Goal: Contribute content: Add original content to the website for others to see

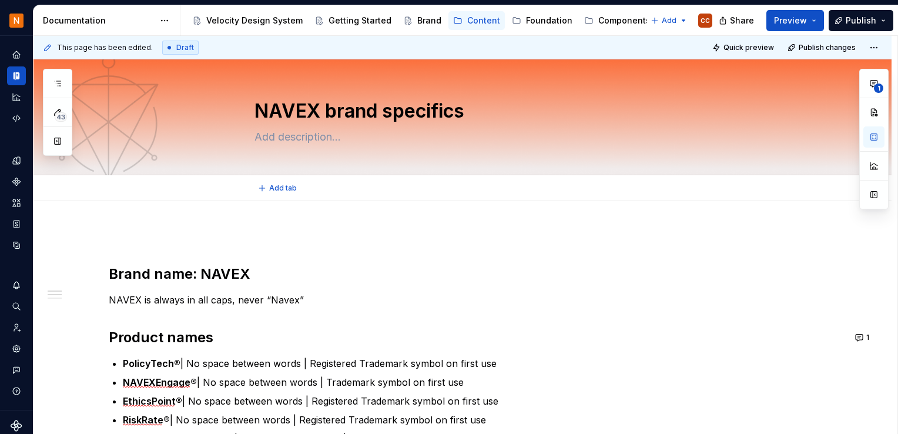
type textarea "*"
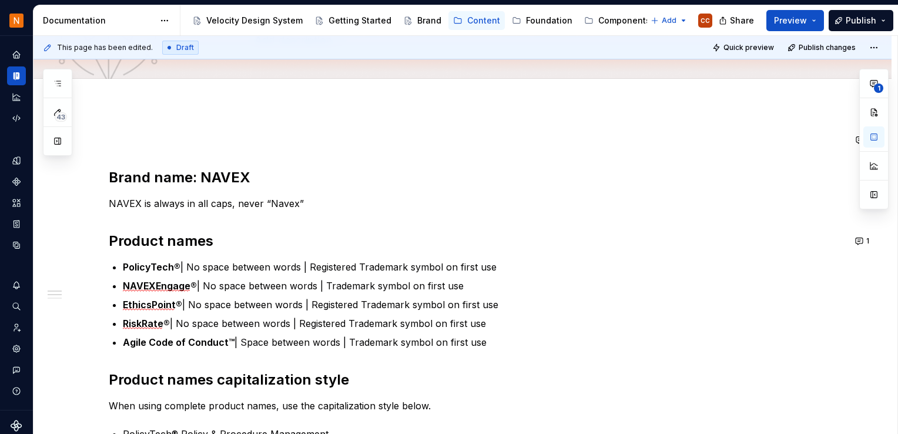
scroll to position [117, 0]
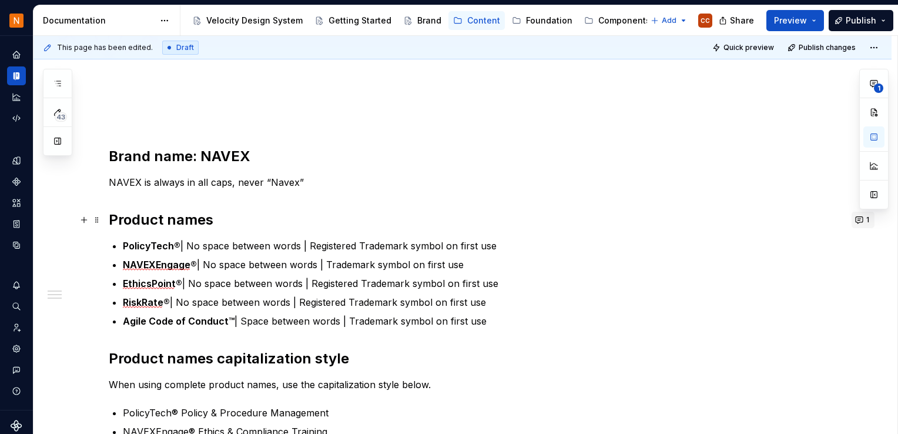
click at [858, 221] on button "1" at bounding box center [862, 219] width 23 height 16
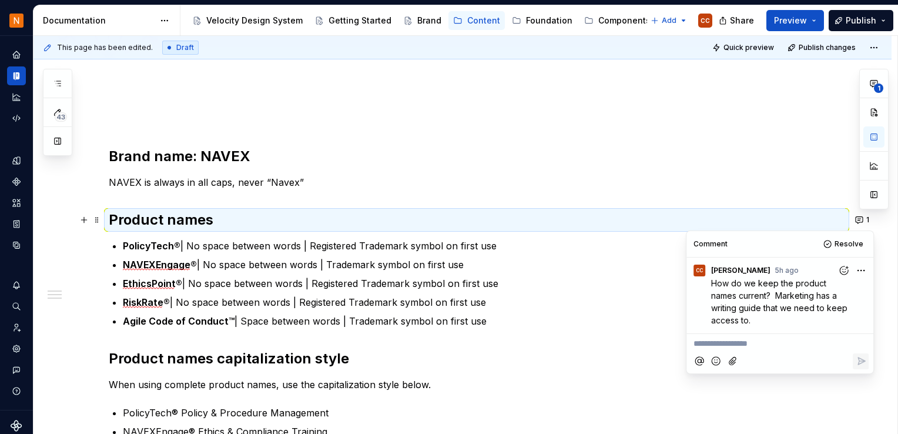
click at [728, 318] on p "How do we keep the product names current? Marketing has a writing guide that we…" at bounding box center [782, 301] width 143 height 49
click at [728, 342] on p "**********" at bounding box center [779, 343] width 173 height 12
click at [279, 36] on div "This page has been edited. Draft Quick preview Publish changes" at bounding box center [462, 47] width 858 height 23
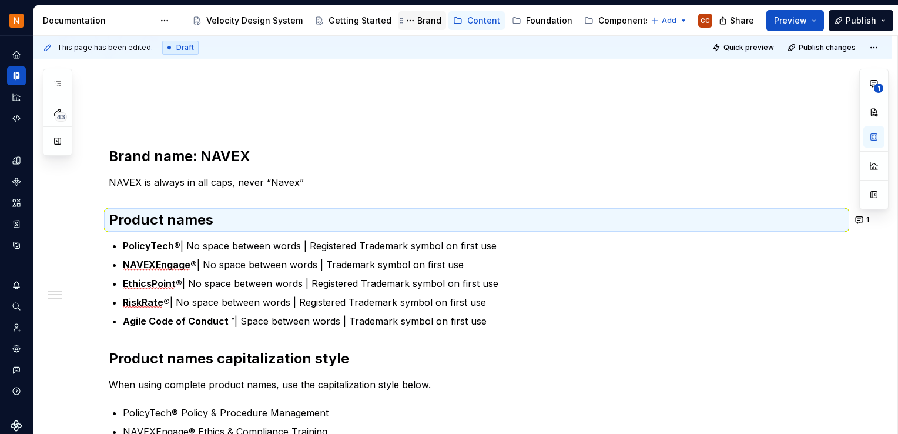
click at [425, 18] on div "Brand" at bounding box center [429, 21] width 24 height 12
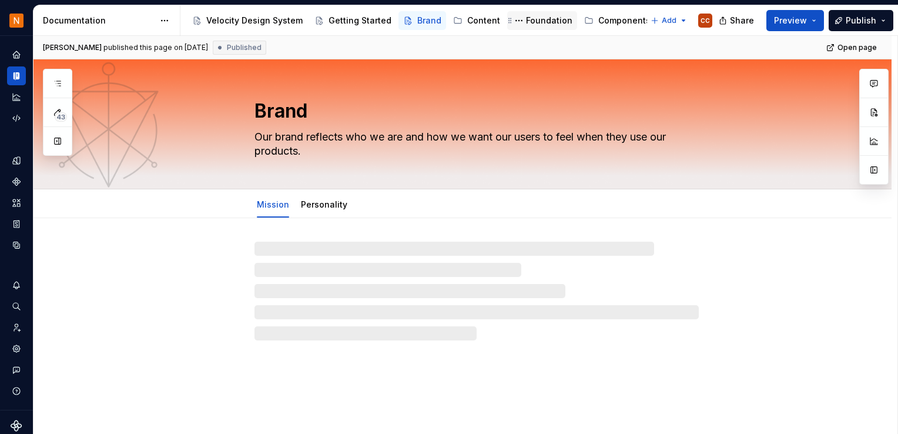
click at [535, 23] on div "Foundation" at bounding box center [549, 21] width 46 height 12
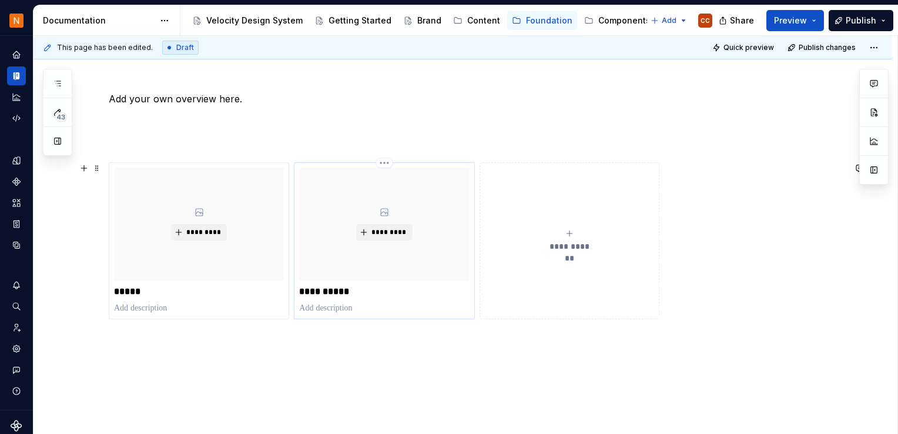
scroll to position [176, 0]
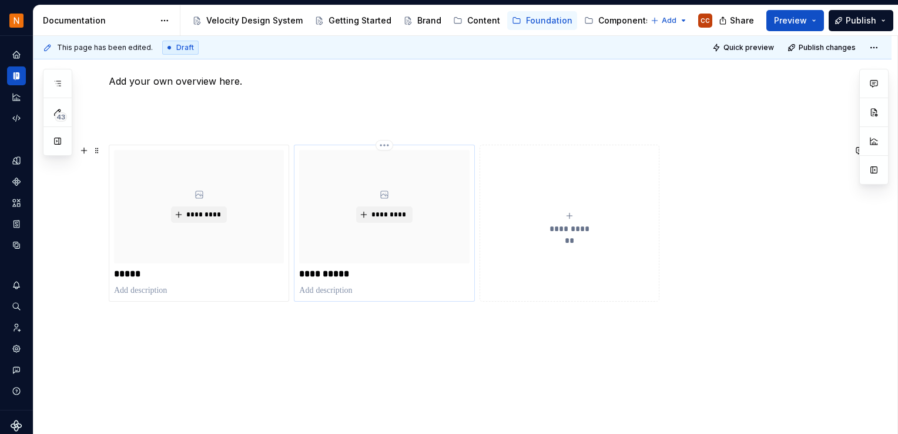
click at [360, 284] on p at bounding box center [384, 290] width 170 height 12
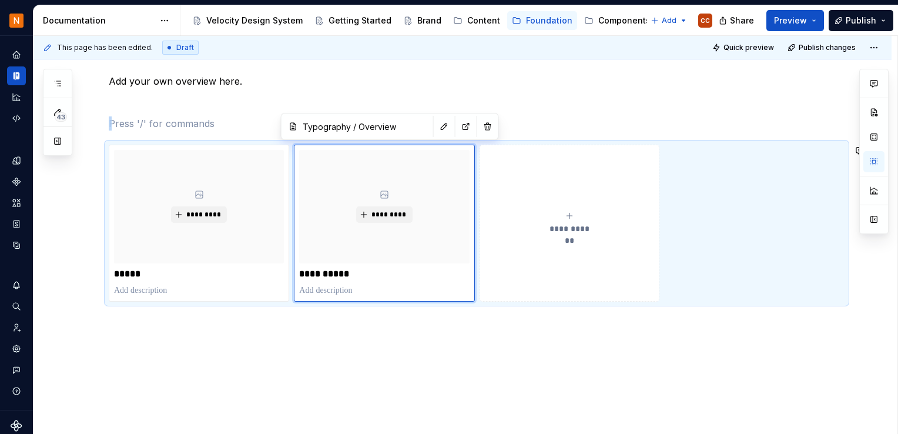
click at [559, 113] on div "**********" at bounding box center [476, 191] width 735 height 277
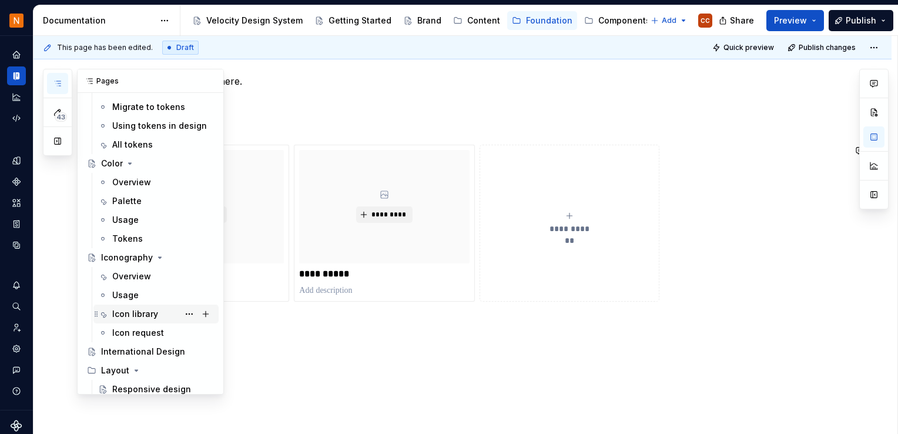
scroll to position [117, 0]
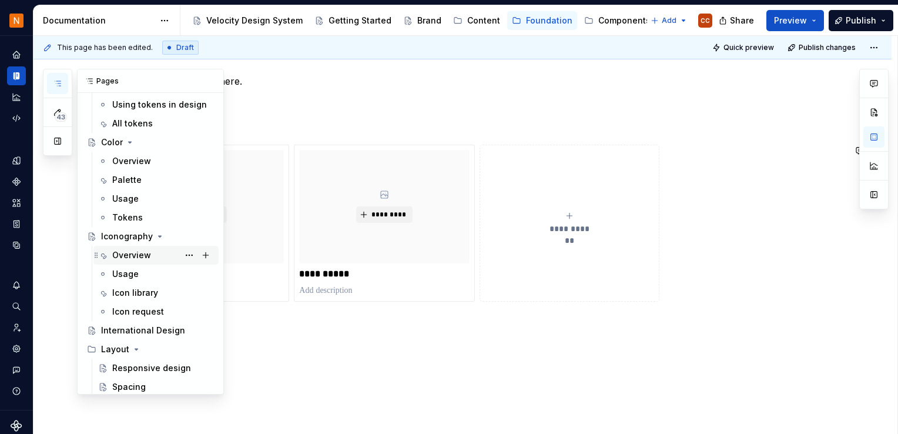
click at [137, 253] on div "Overview" at bounding box center [131, 255] width 39 height 12
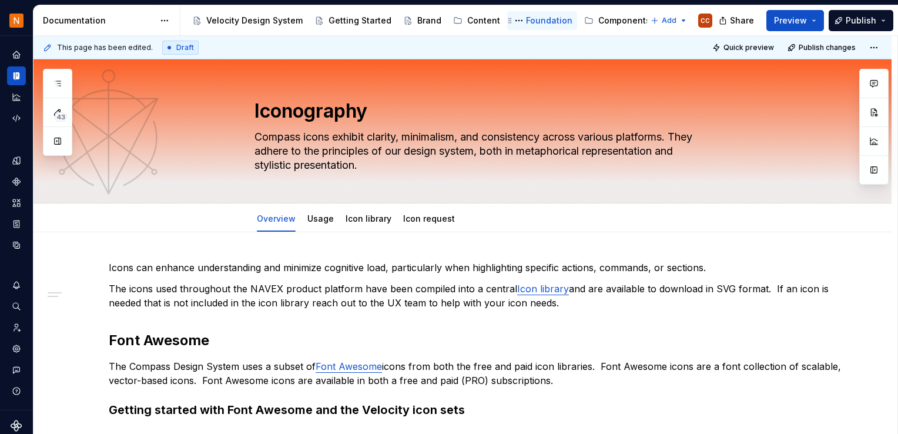
click at [536, 19] on div "Foundation" at bounding box center [549, 21] width 46 height 12
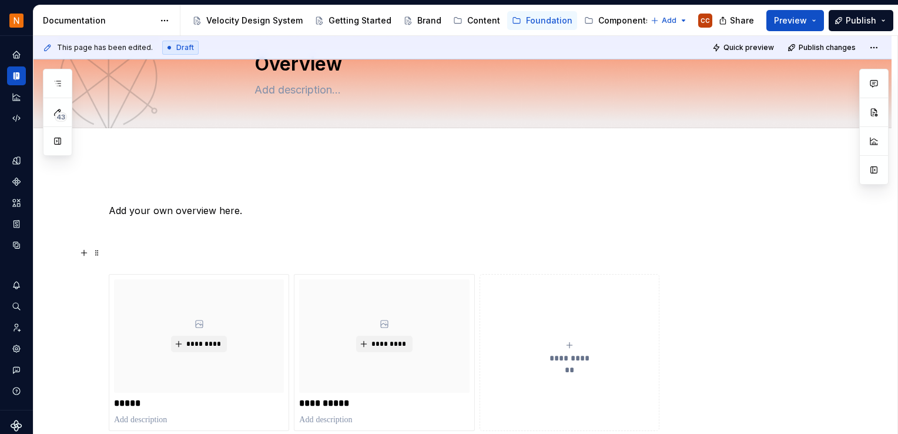
scroll to position [176, 0]
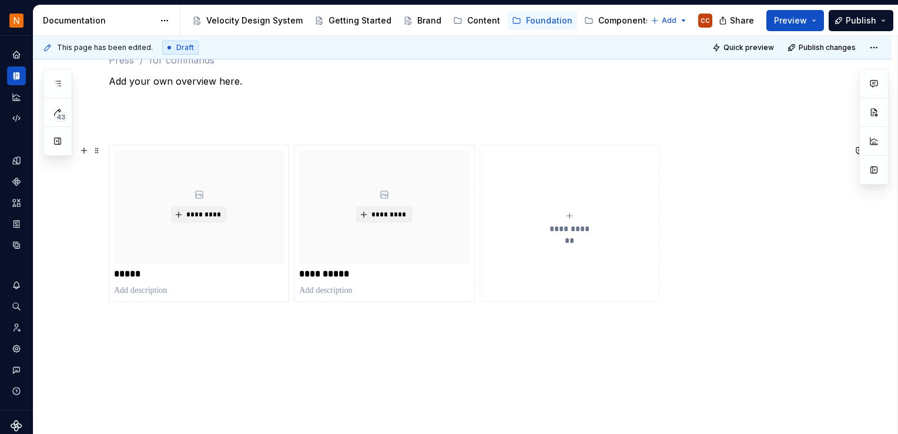
click at [577, 225] on span "**********" at bounding box center [569, 229] width 51 height 12
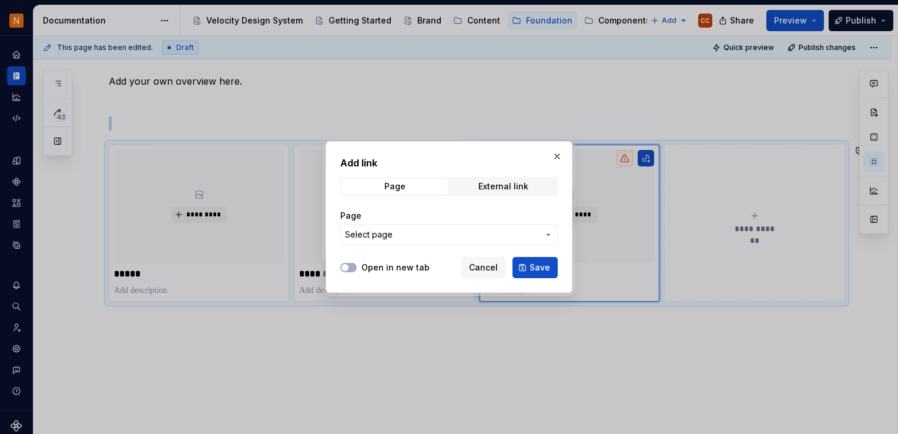
click at [449, 240] on button "Select page" at bounding box center [448, 234] width 217 height 21
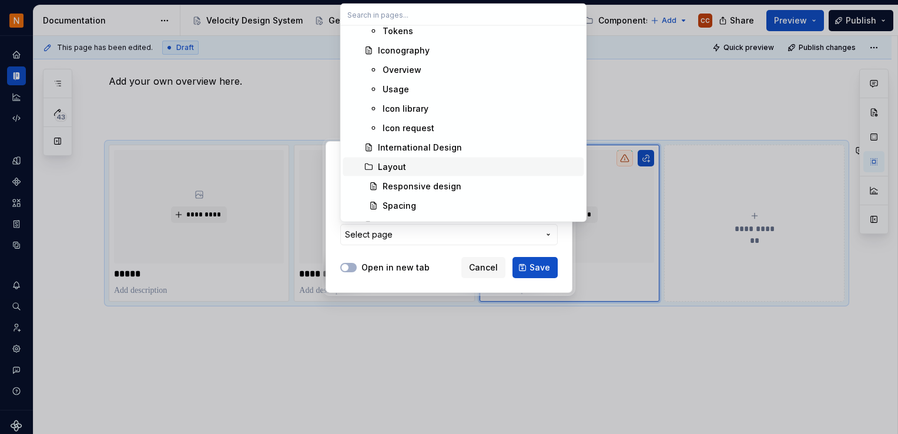
scroll to position [705, 0]
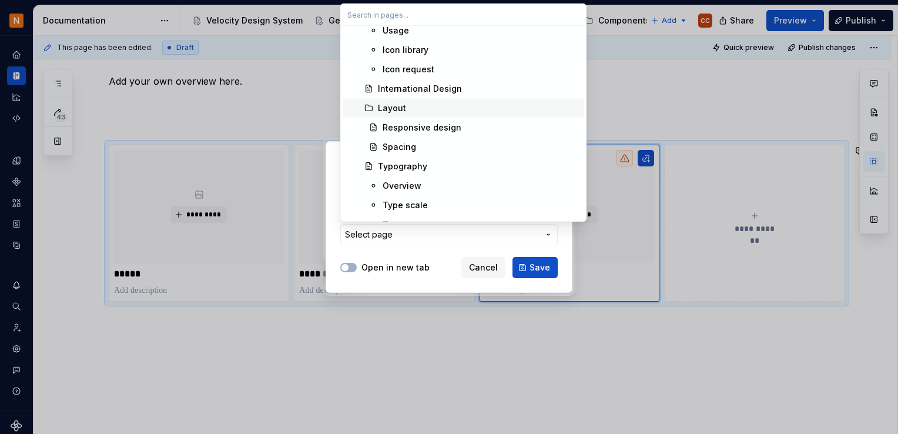
click at [447, 106] on div "Layout" at bounding box center [478, 108] width 201 height 12
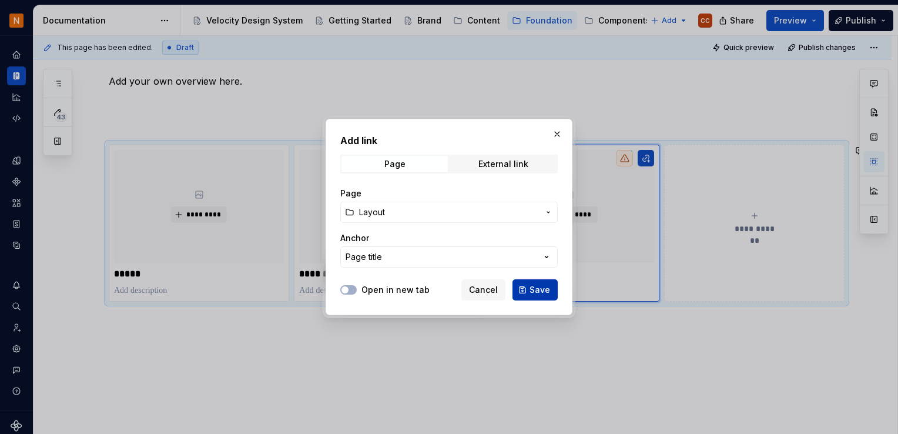
click at [533, 284] on span "Save" at bounding box center [539, 290] width 21 height 12
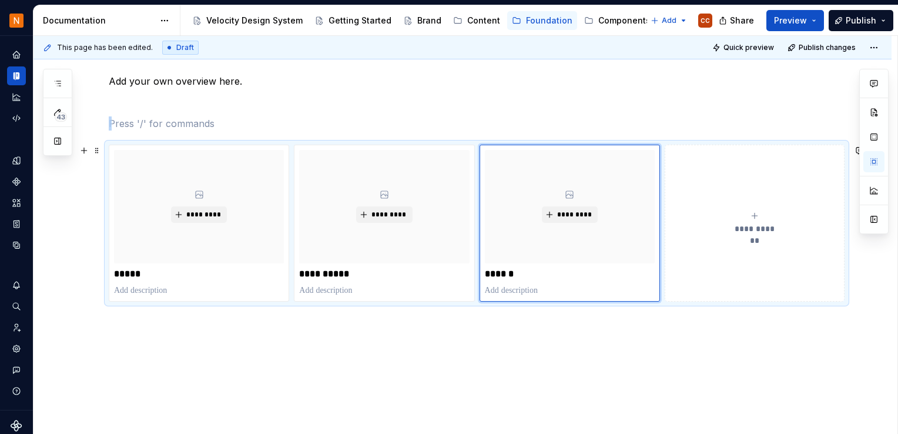
click at [751, 216] on icon "submit" at bounding box center [754, 215] width 9 height 9
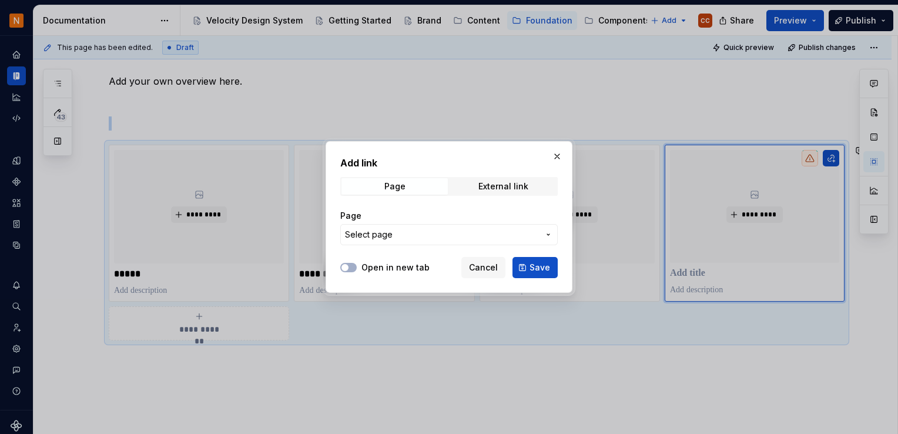
click at [448, 231] on span "Select page" at bounding box center [442, 235] width 194 height 12
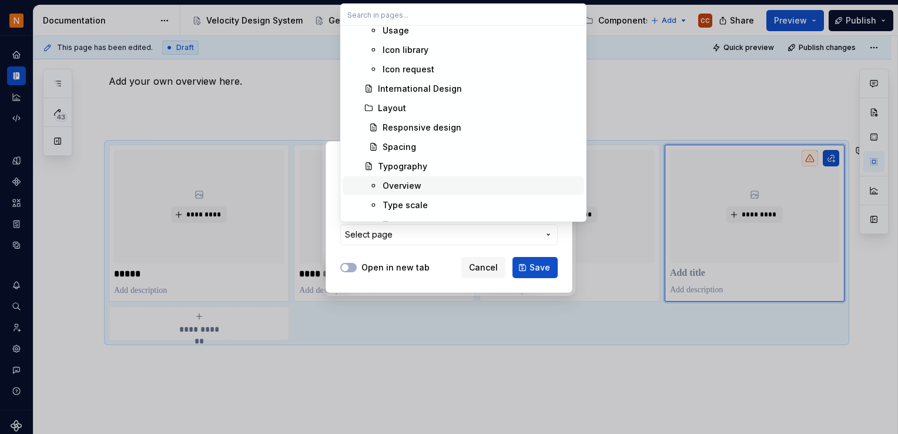
scroll to position [764, 0]
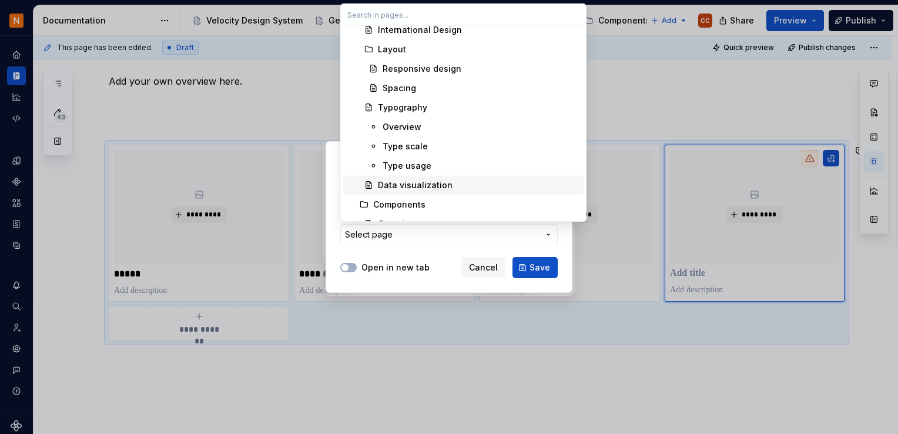
click at [434, 182] on div "Data visualization" at bounding box center [415, 185] width 75 height 12
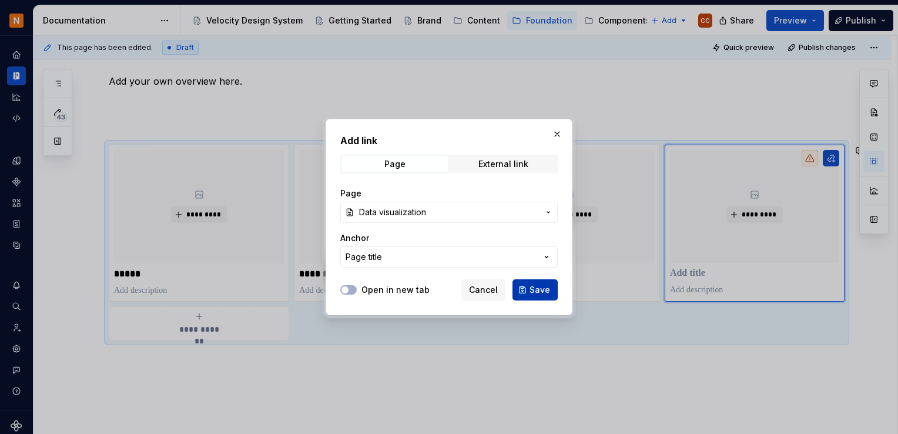
click at [534, 290] on span "Save" at bounding box center [539, 290] width 21 height 12
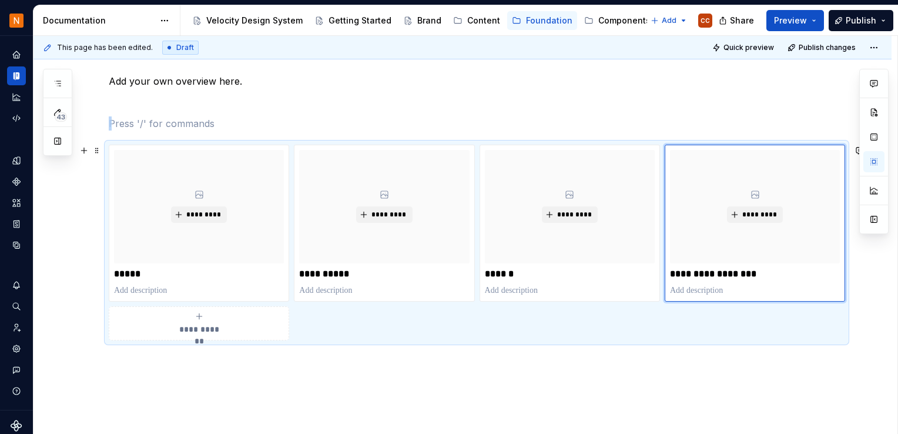
click at [195, 314] on icon "submit" at bounding box center [198, 315] width 9 height 9
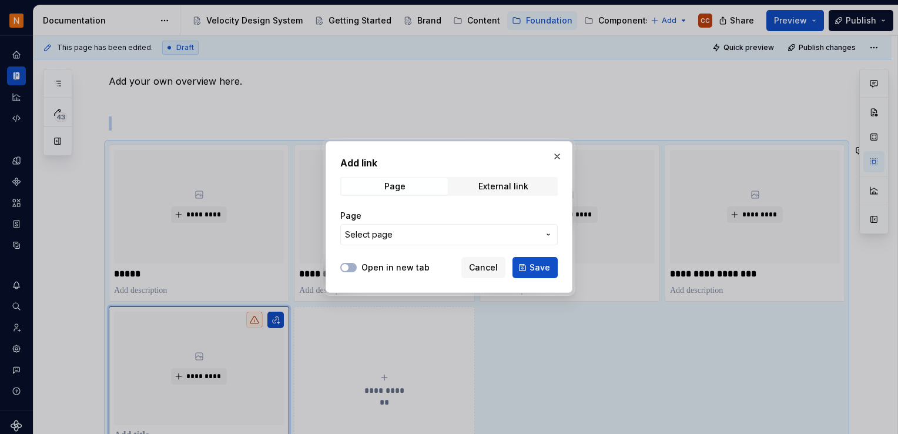
click at [488, 234] on span "Select page" at bounding box center [442, 235] width 194 height 12
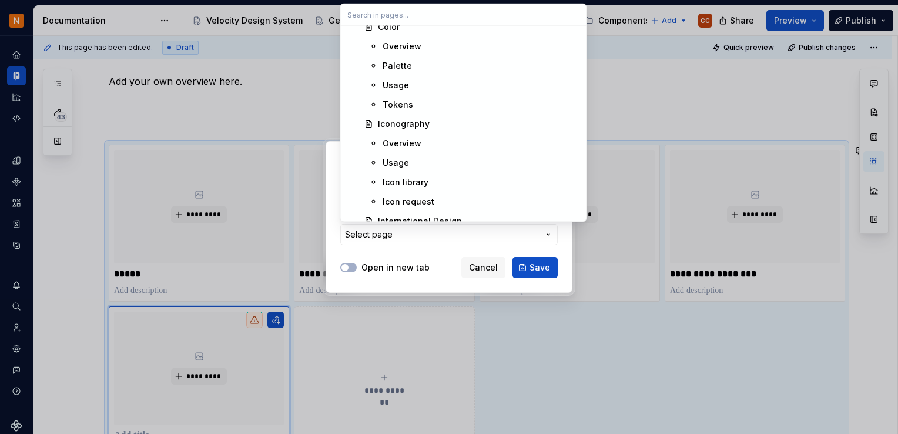
scroll to position [587, 0]
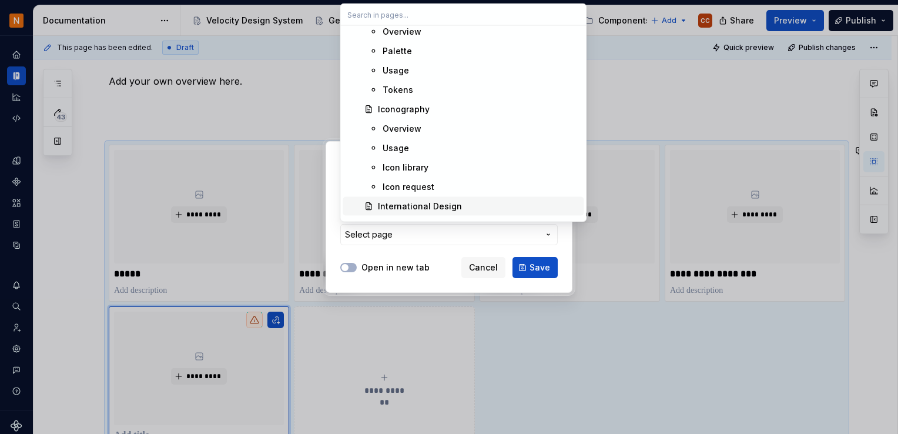
click at [439, 204] on div "International Design" at bounding box center [420, 206] width 84 height 12
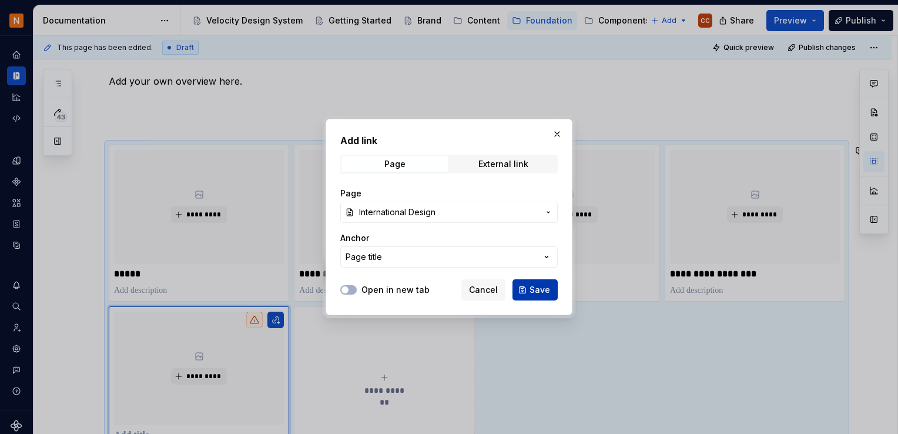
click at [538, 285] on span "Save" at bounding box center [539, 290] width 21 height 12
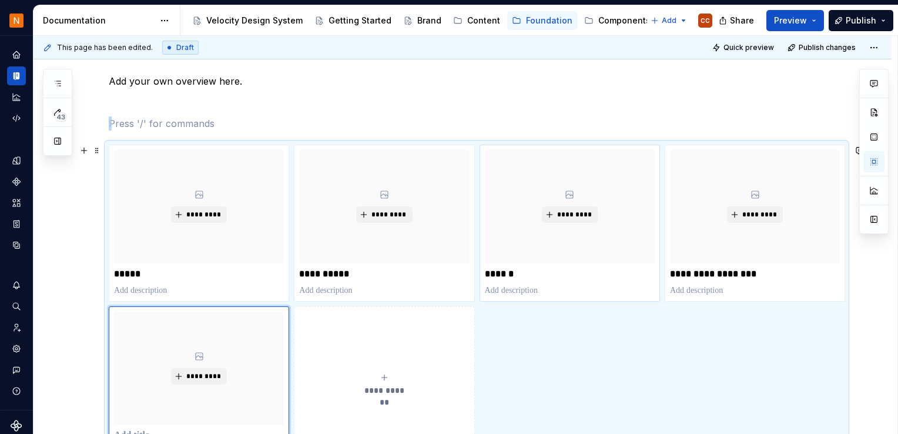
scroll to position [221, 0]
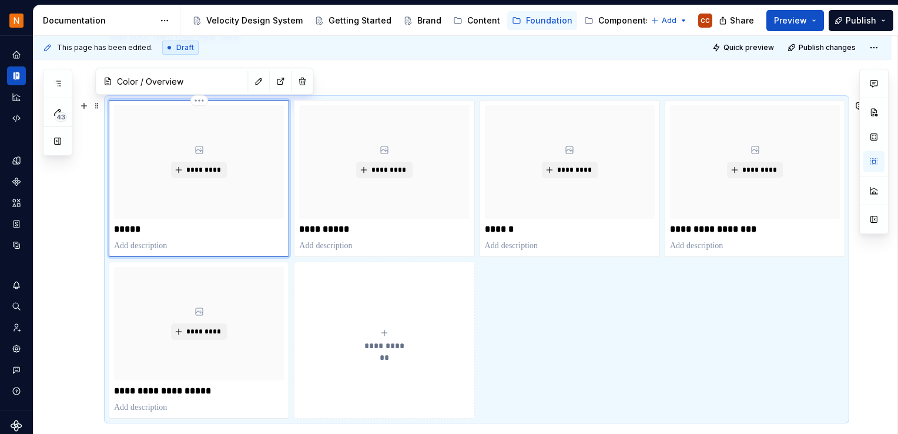
click at [199, 149] on icon at bounding box center [199, 149] width 7 height 7
click at [546, 331] on div "**********" at bounding box center [476, 259] width 735 height 318
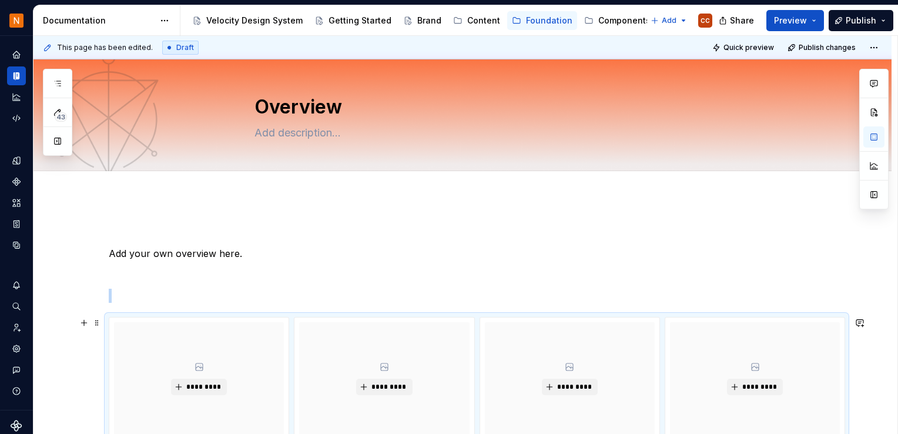
scroll to position [0, 0]
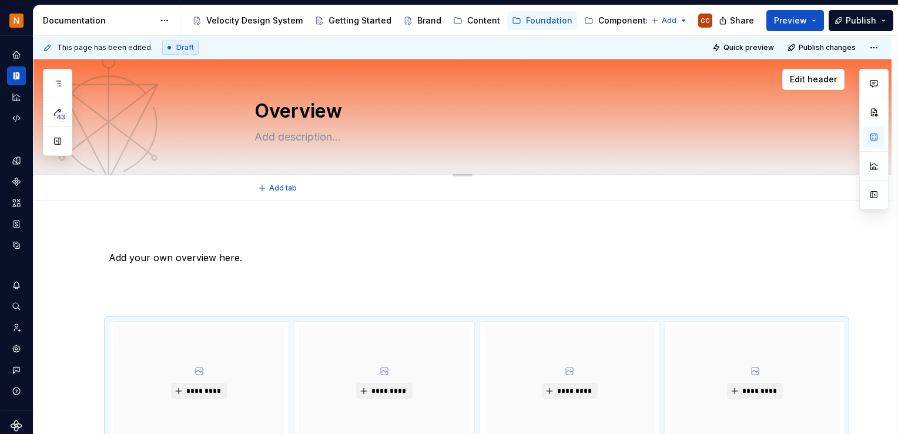
click at [327, 116] on textarea "Overview" at bounding box center [474, 111] width 444 height 28
type textarea "*"
type textarea "F"
type textarea "*"
type textarea "Fp"
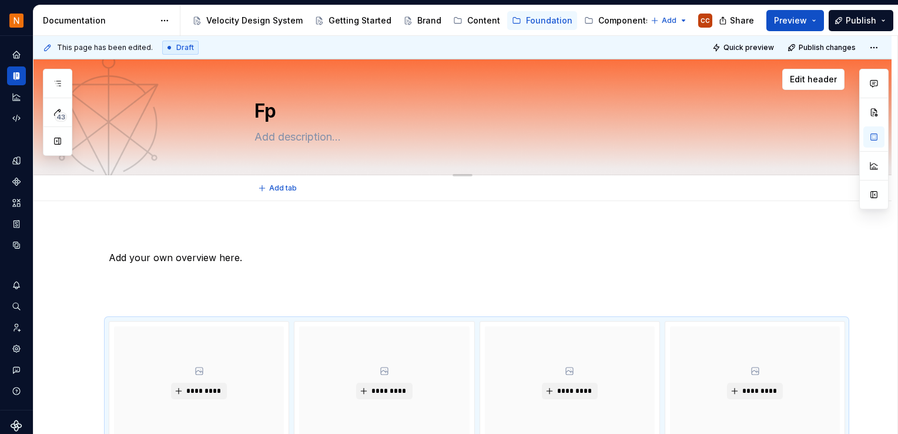
type textarea "*"
type textarea "Fpu"
type textarea "*"
type textarea "Fp"
type textarea "*"
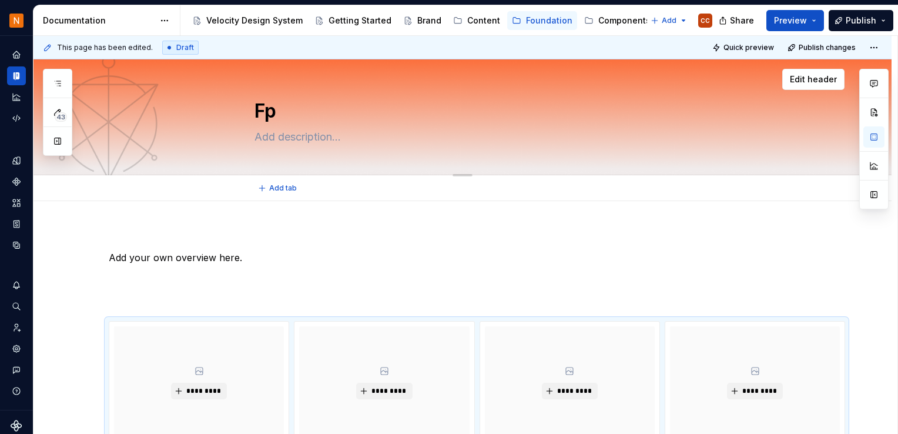
type textarea "F"
type textarea "*"
type textarea "Fo"
type textarea "*"
type textarea "Fou"
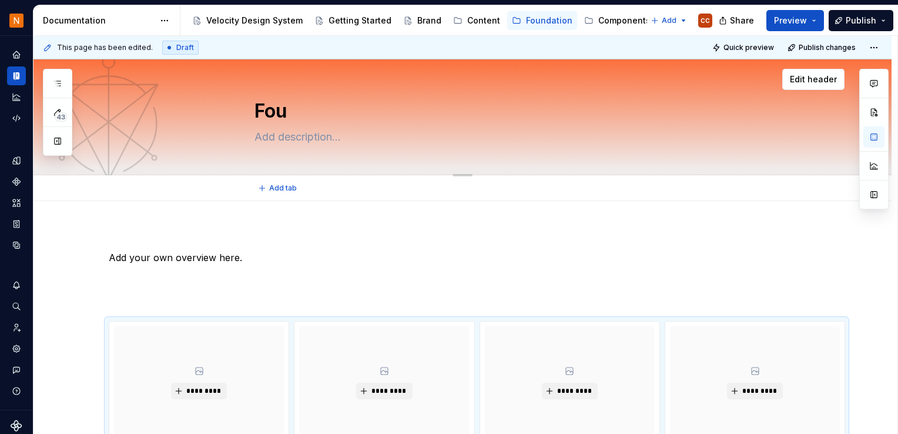
type textarea "*"
type textarea "Foun"
type textarea "*"
type textarea "Found"
type textarea "*"
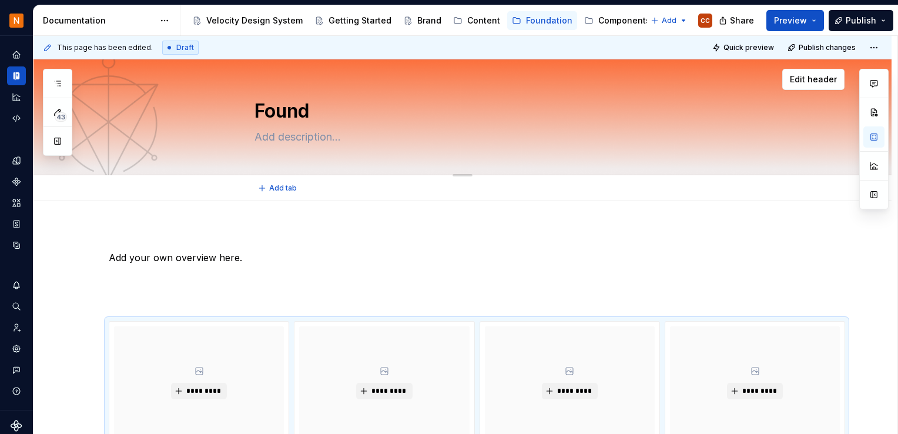
type textarea "Founda"
type textarea "*"
type textarea "Foundat"
type textarea "*"
type textarea "Foundati"
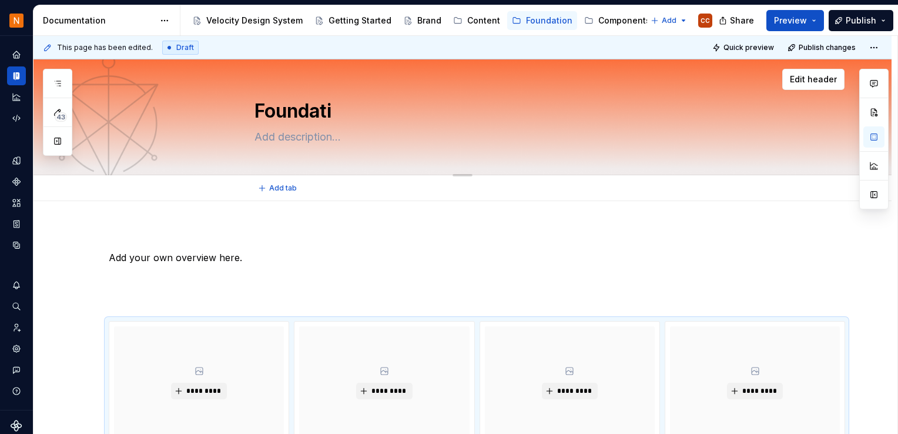
type textarea "*"
type textarea "Foundatio"
type textarea "*"
type textarea "Foundation"
type textarea "*"
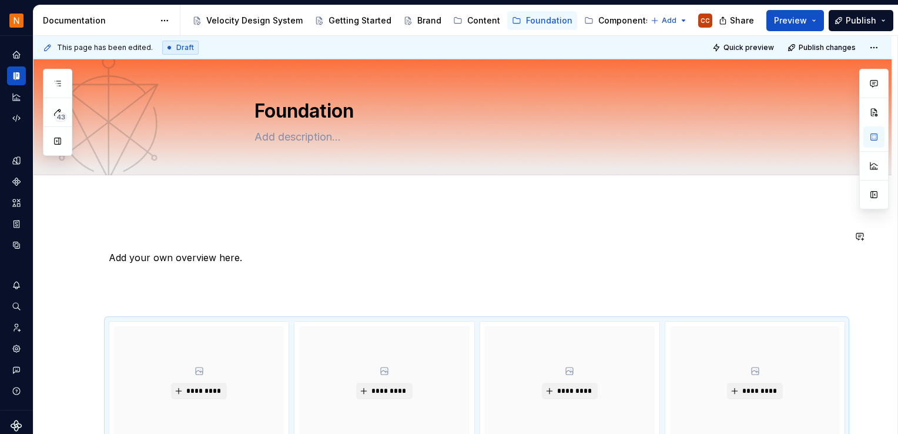
type textarea "Foundation"
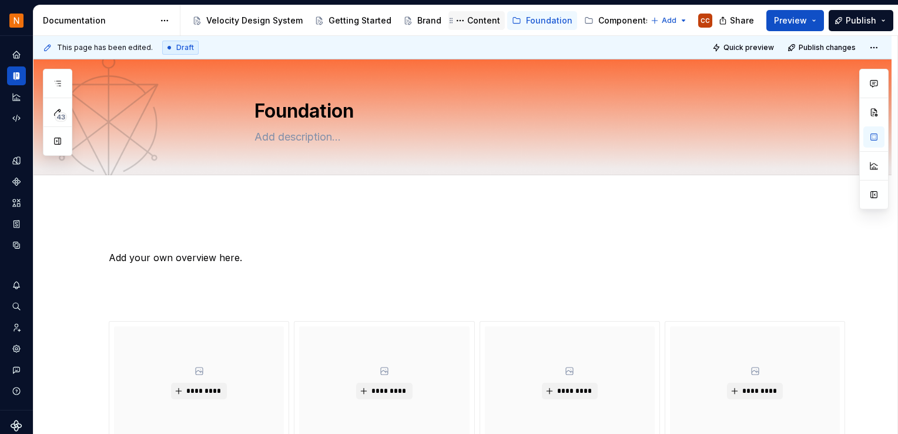
click at [478, 16] on div "Content" at bounding box center [483, 21] width 33 height 12
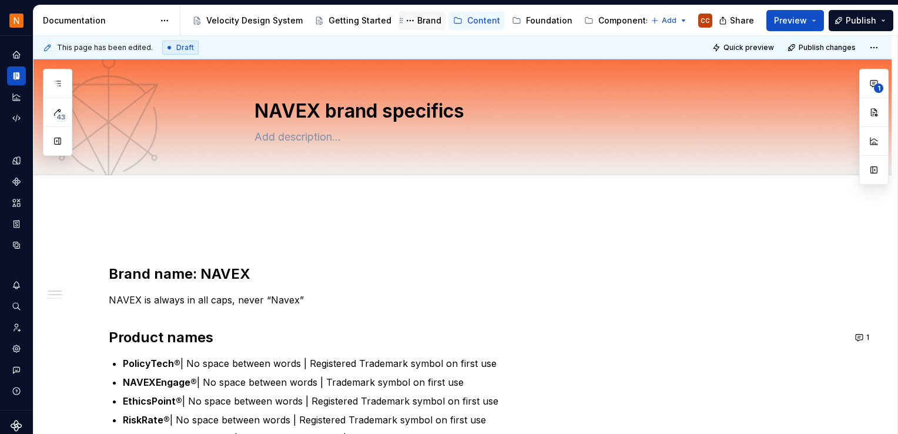
click at [417, 21] on div "Brand" at bounding box center [429, 21] width 24 height 12
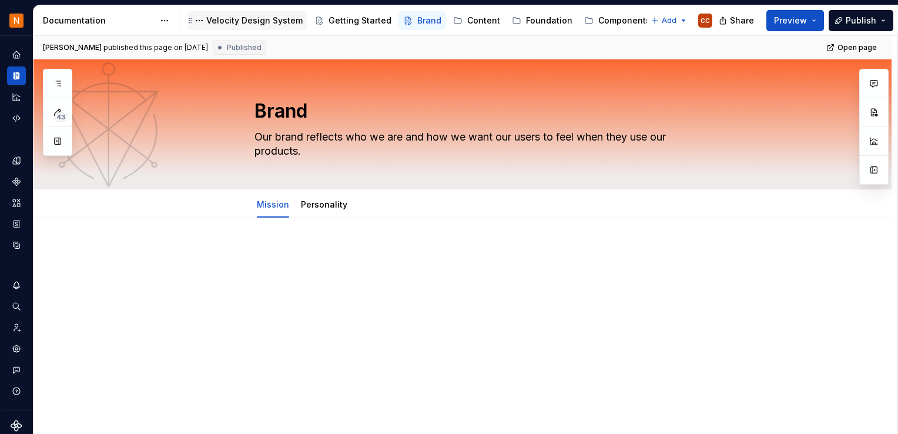
click at [284, 19] on div "Velocity Design System" at bounding box center [254, 21] width 96 height 12
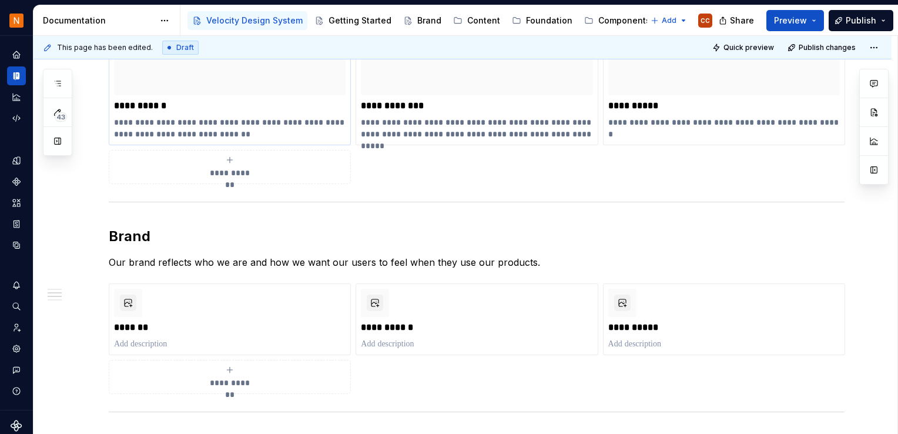
scroll to position [409, 0]
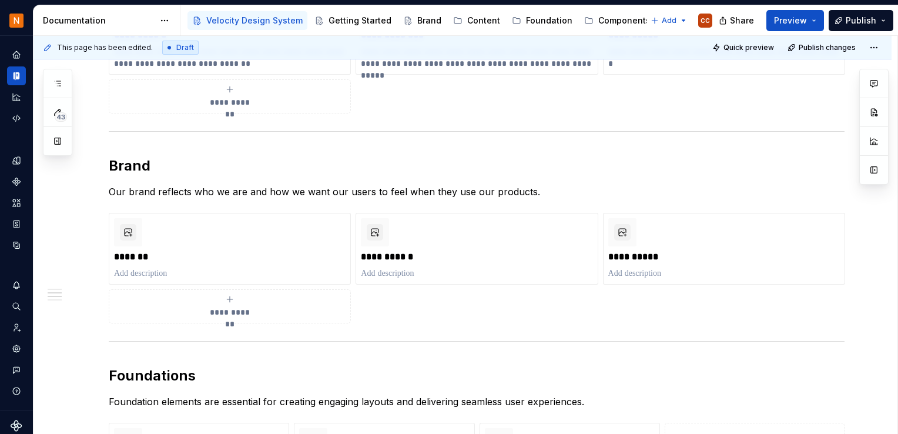
type textarea "*"
